Goal: Task Accomplishment & Management: Use online tool/utility

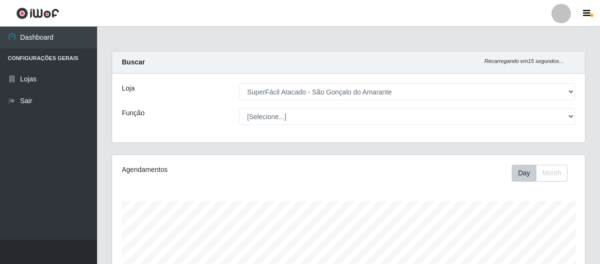
select select "408"
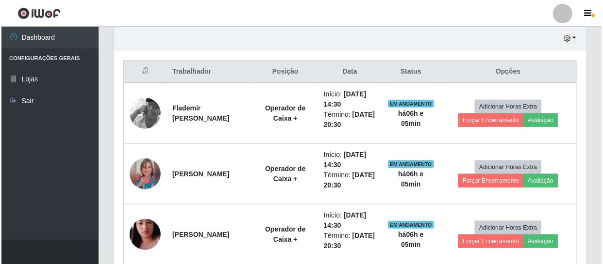
scroll to position [339, 0]
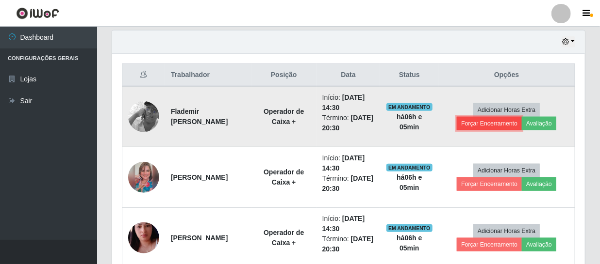
click at [499, 124] on button "Forçar Encerramento" at bounding box center [489, 124] width 65 height 14
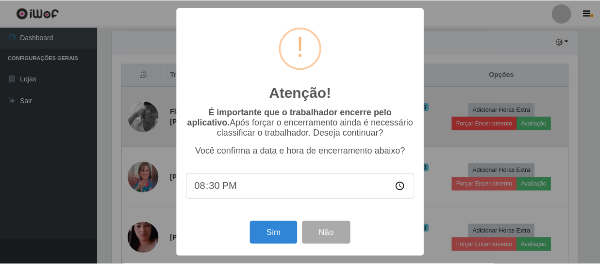
scroll to position [201, 468]
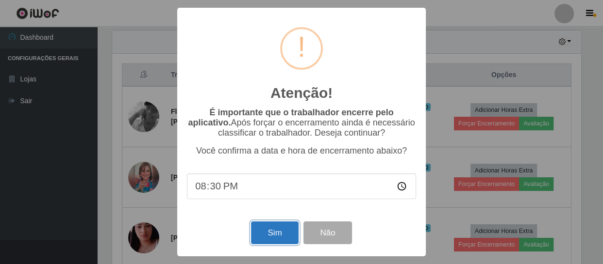
click at [275, 233] on button "Sim" at bounding box center [274, 233] width 47 height 23
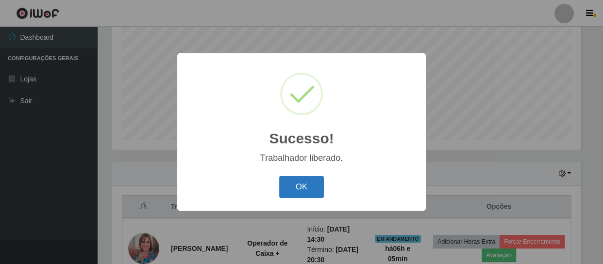
click at [298, 188] on button "OK" at bounding box center [301, 187] width 45 height 23
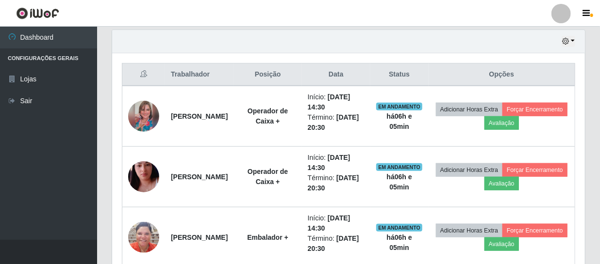
scroll to position [383, 0]
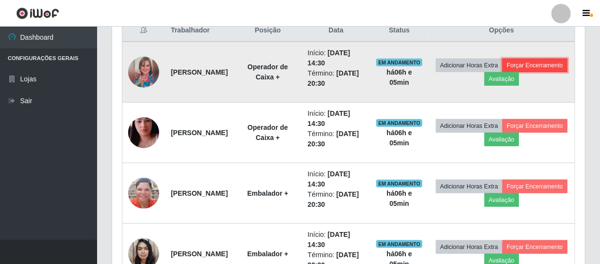
click at [502, 72] on button "Forçar Encerramento" at bounding box center [534, 66] width 65 height 14
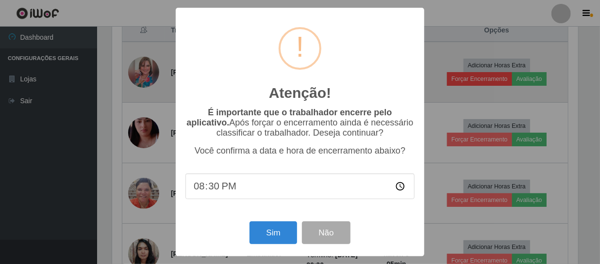
scroll to position [201, 468]
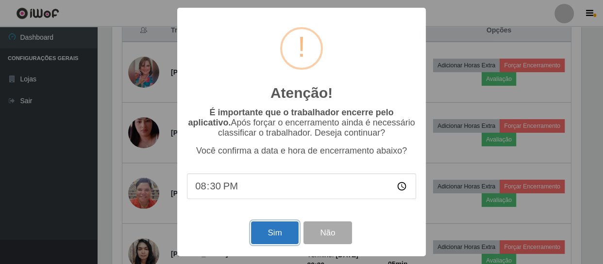
click at [263, 238] on button "Sim" at bounding box center [274, 233] width 47 height 23
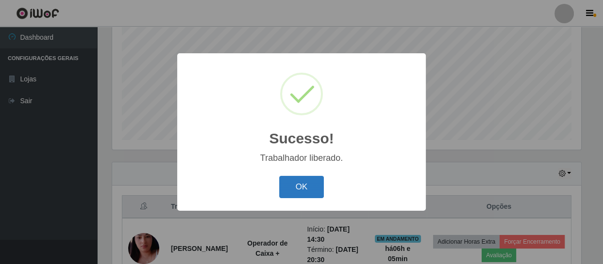
click at [301, 189] on button "OK" at bounding box center [301, 187] width 45 height 23
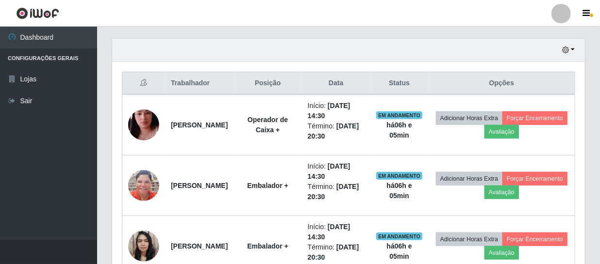
scroll to position [383, 0]
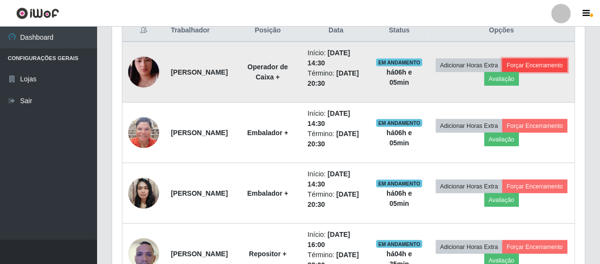
click at [502, 72] on button "Forçar Encerramento" at bounding box center [534, 66] width 65 height 14
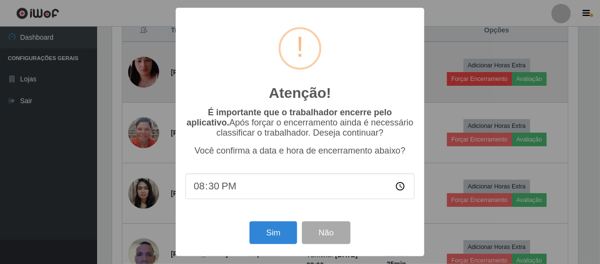
scroll to position [201, 468]
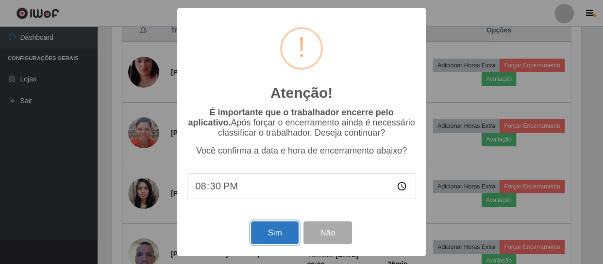
click at [270, 235] on button "Sim" at bounding box center [274, 233] width 47 height 23
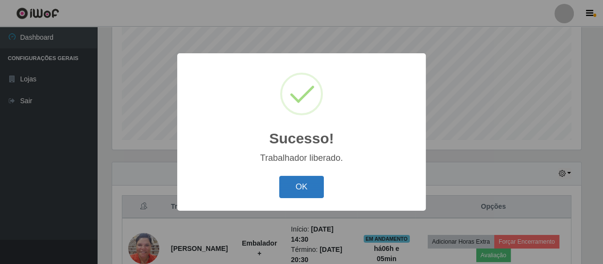
click at [299, 182] on button "OK" at bounding box center [301, 187] width 45 height 23
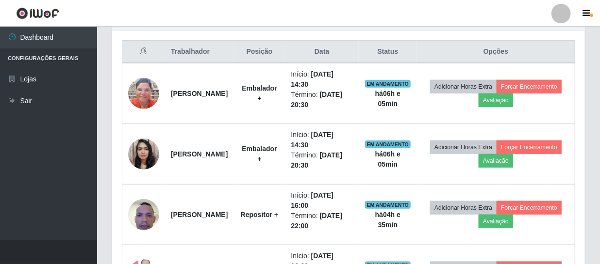
scroll to position [0, 0]
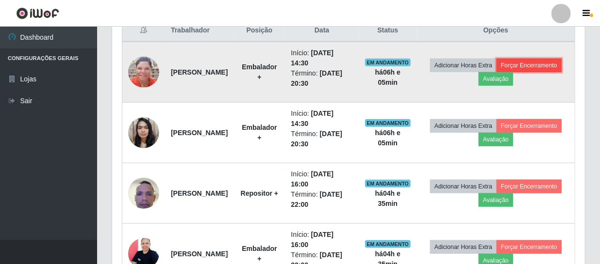
click at [496, 72] on button "Forçar Encerramento" at bounding box center [528, 66] width 65 height 14
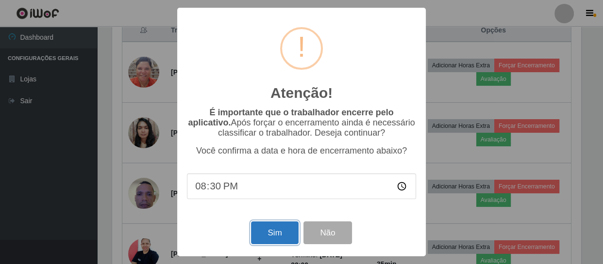
click at [279, 231] on button "Sim" at bounding box center [274, 233] width 47 height 23
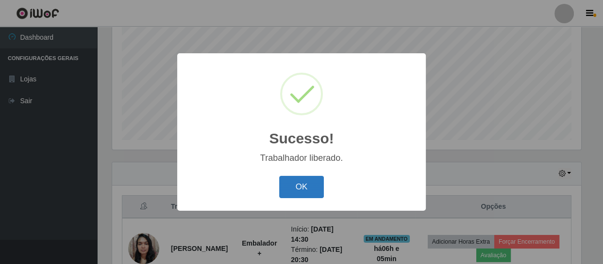
click at [301, 182] on button "OK" at bounding box center [301, 187] width 45 height 23
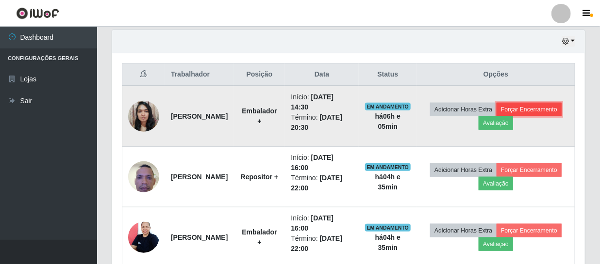
click at [496, 116] on button "Forçar Encerramento" at bounding box center [528, 110] width 65 height 14
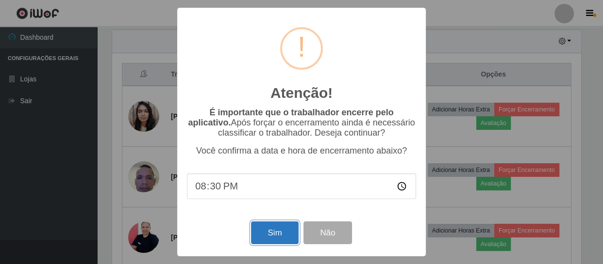
click at [271, 235] on button "Sim" at bounding box center [274, 233] width 47 height 23
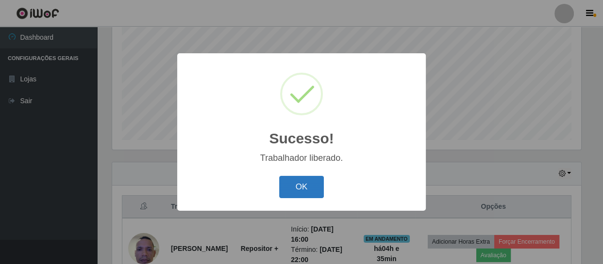
click at [286, 188] on button "OK" at bounding box center [301, 187] width 45 height 23
